Goal: Find contact information: Find contact information

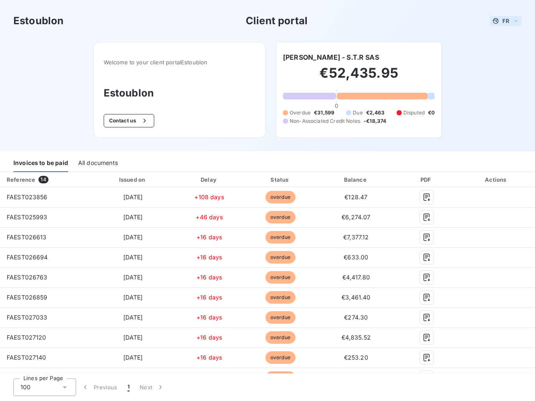
click at [502, 21] on span "FR" at bounding box center [505, 21] width 7 height 7
click at [124, 121] on button "Contact us" at bounding box center [129, 120] width 51 height 13
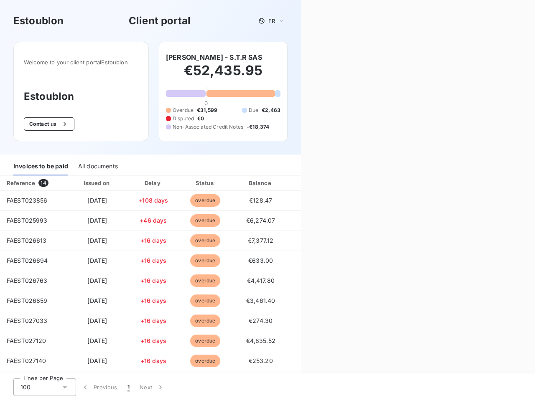
click at [330, 57] on div "Contact us Fill out the form below, and a member of our team will get back to y…" at bounding box center [418, 200] width 234 height 401
